Goal: Transaction & Acquisition: Purchase product/service

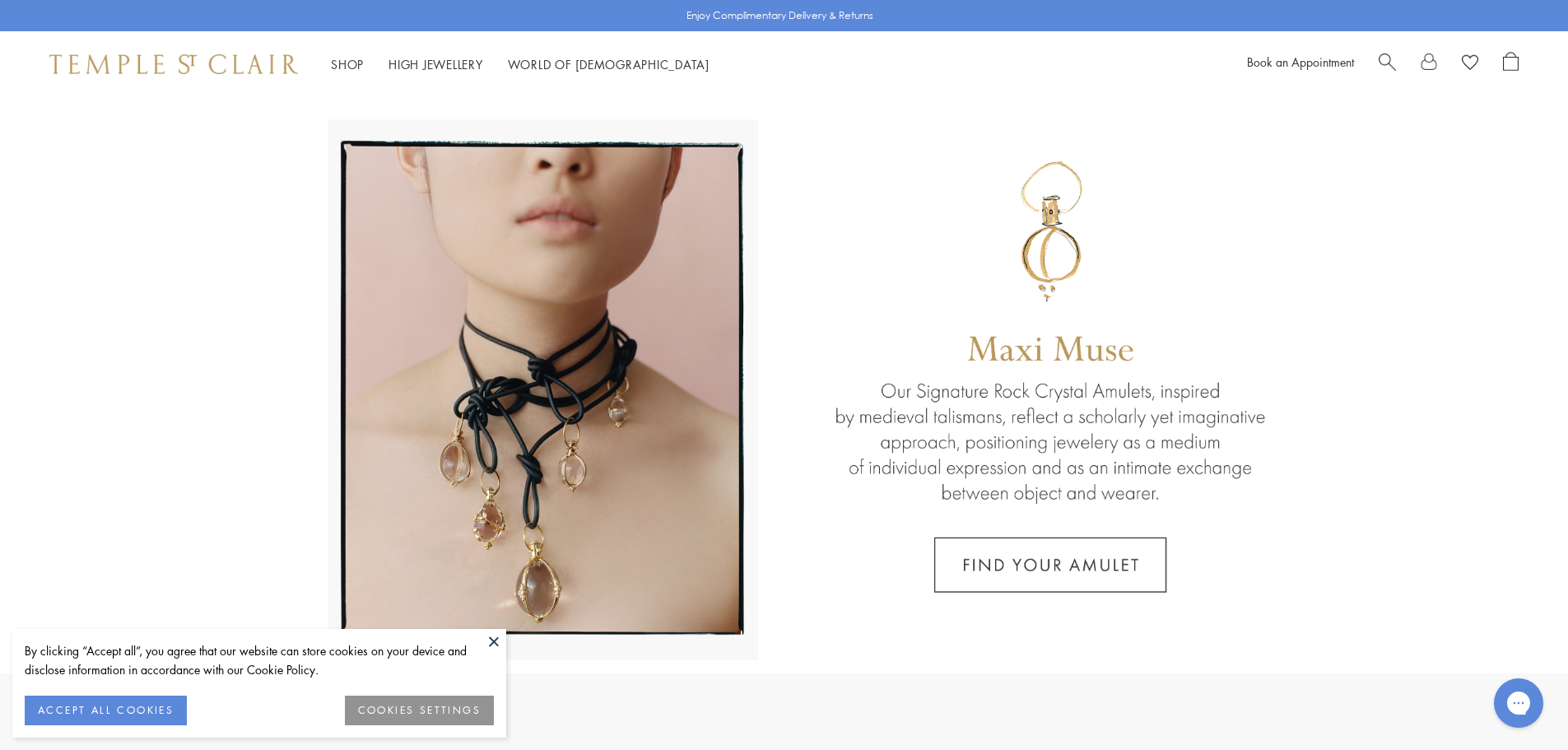
click at [1379, 57] on span "Search" at bounding box center [1387, 60] width 17 height 17
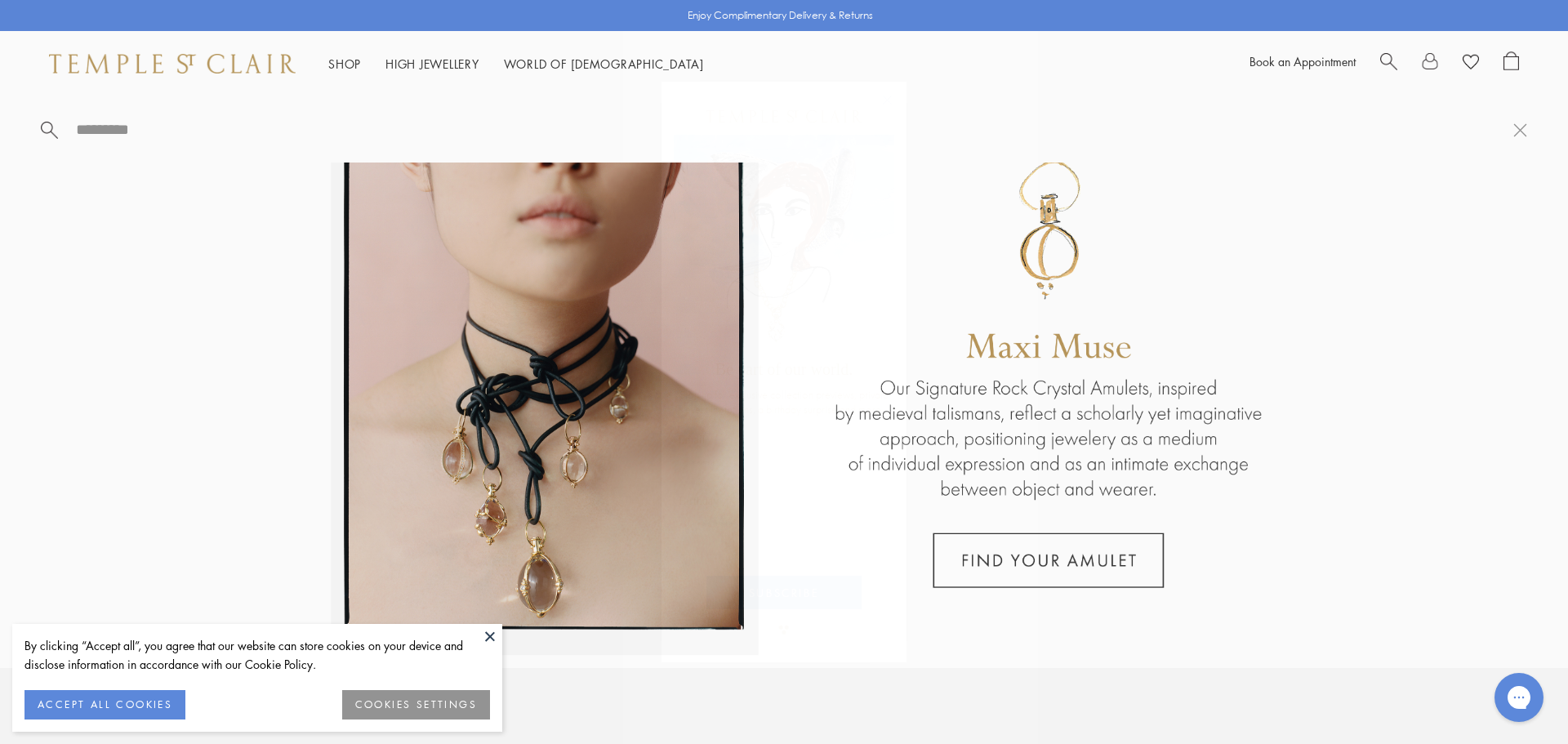
click at [890, 98] on circle "Close dialog" at bounding box center [888, 100] width 20 height 20
click at [96, 129] on input "search" at bounding box center [794, 129] width 1439 height 19
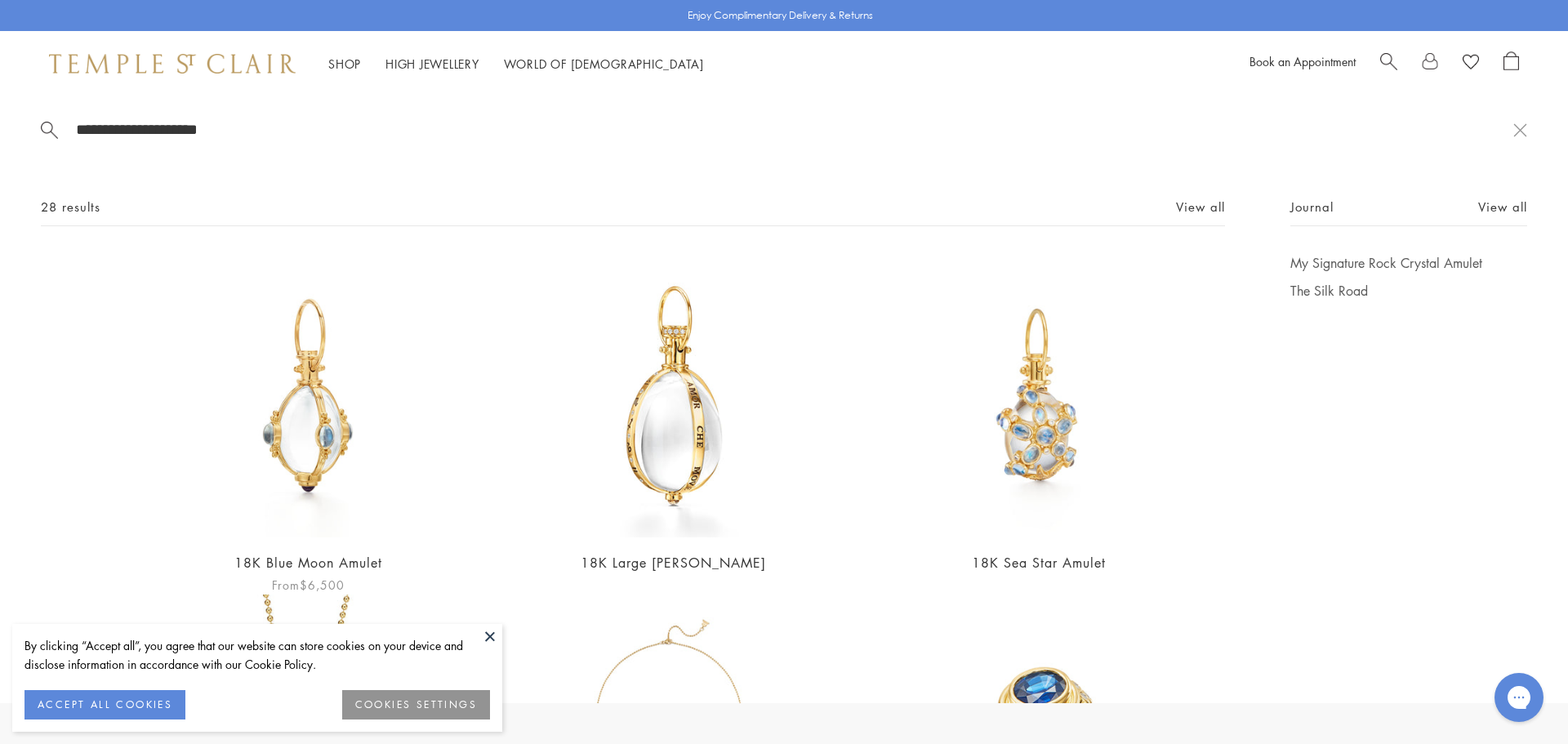
type input "**********"
click at [276, 351] on img at bounding box center [308, 396] width 284 height 284
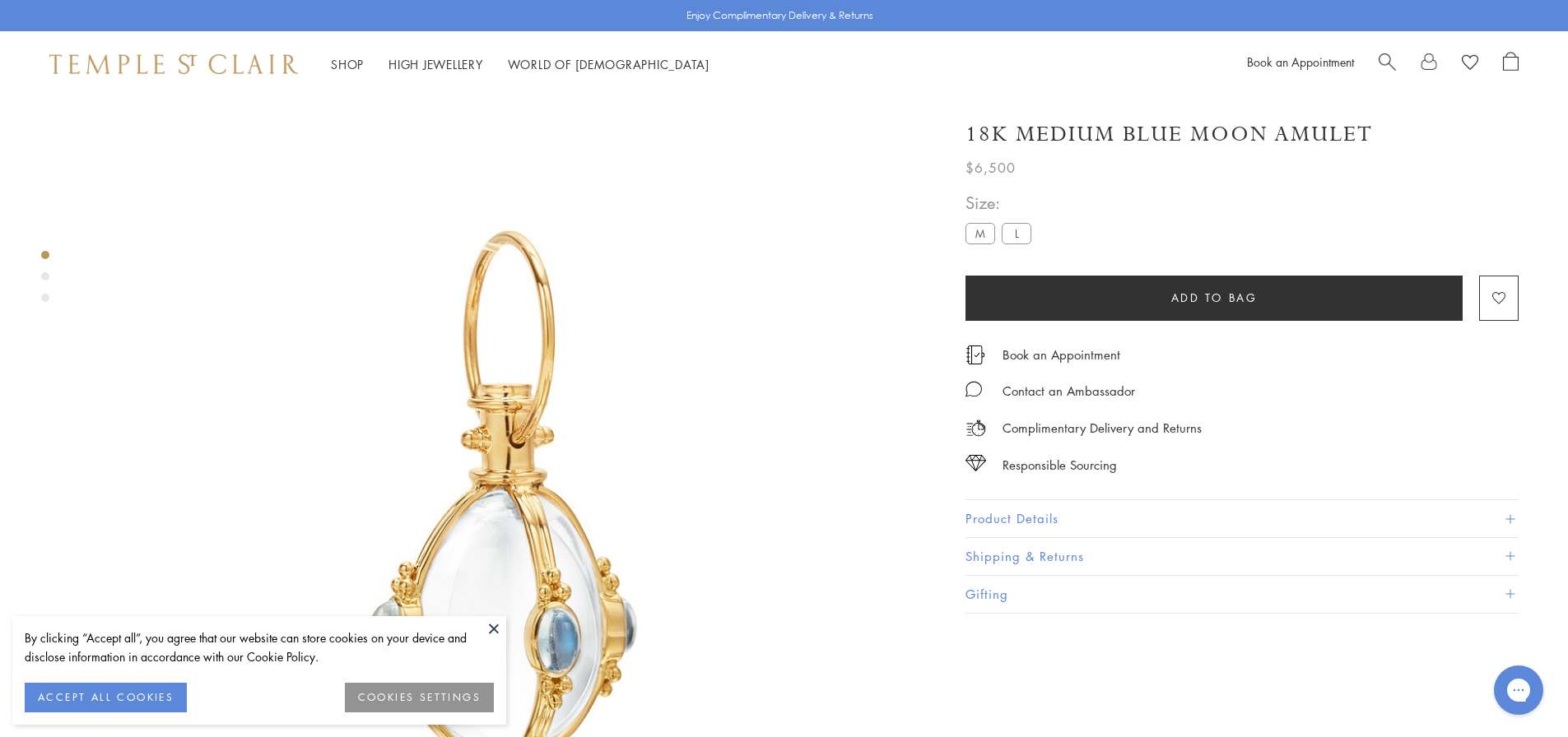
scroll to position [97, 0]
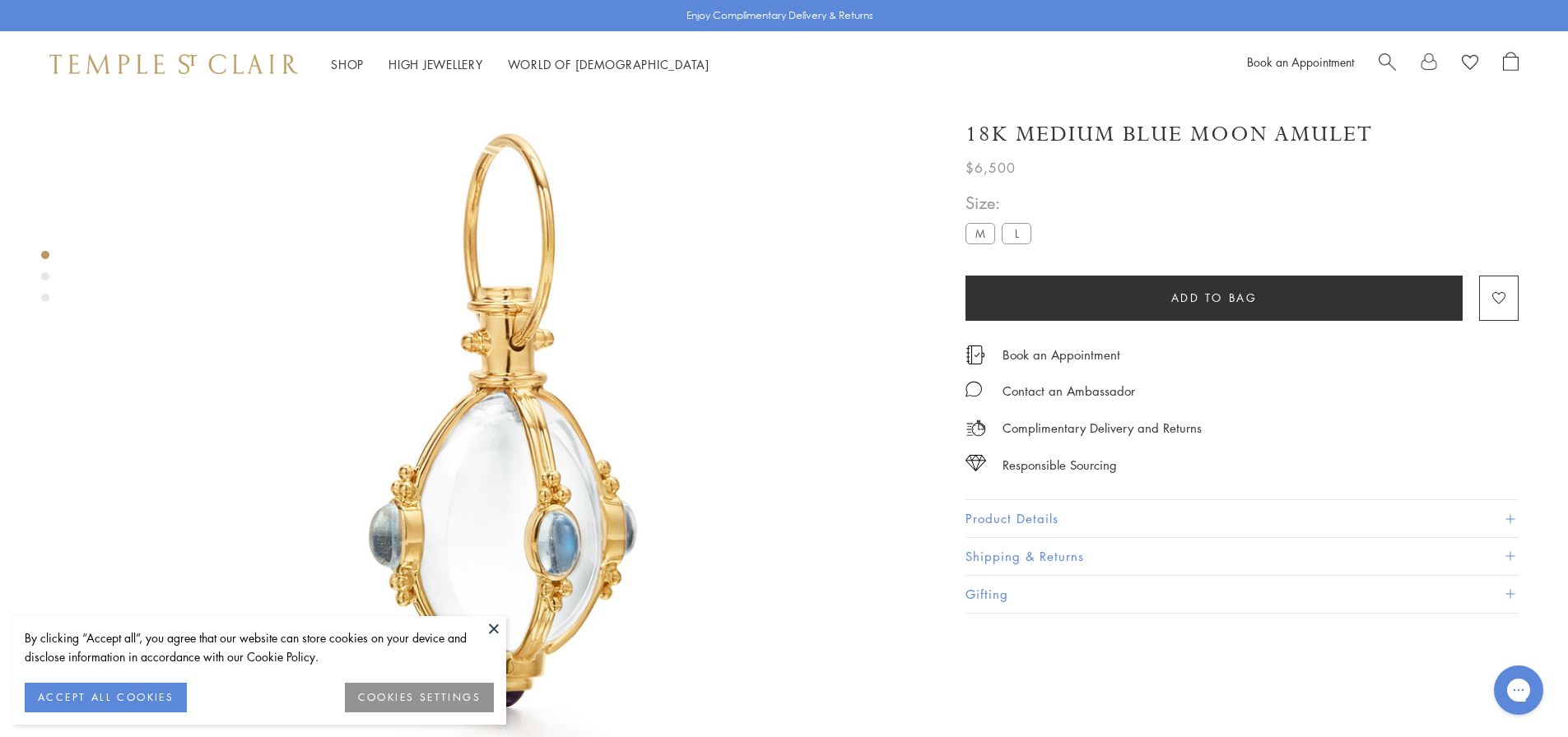
click at [986, 521] on button "Product Details" at bounding box center [1242, 518] width 553 height 37
